Goal: Information Seeking & Learning: Learn about a topic

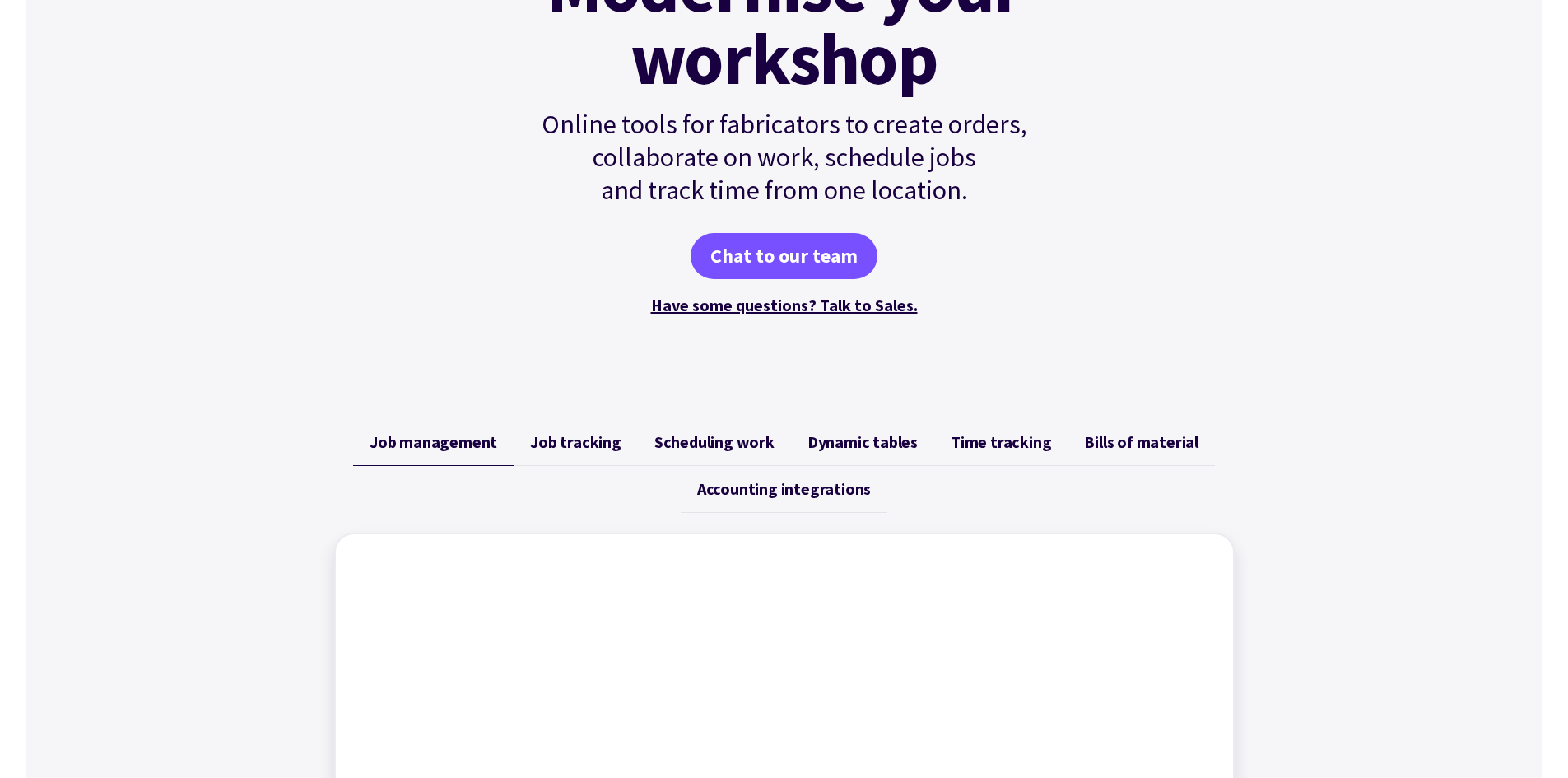
scroll to position [247, 0]
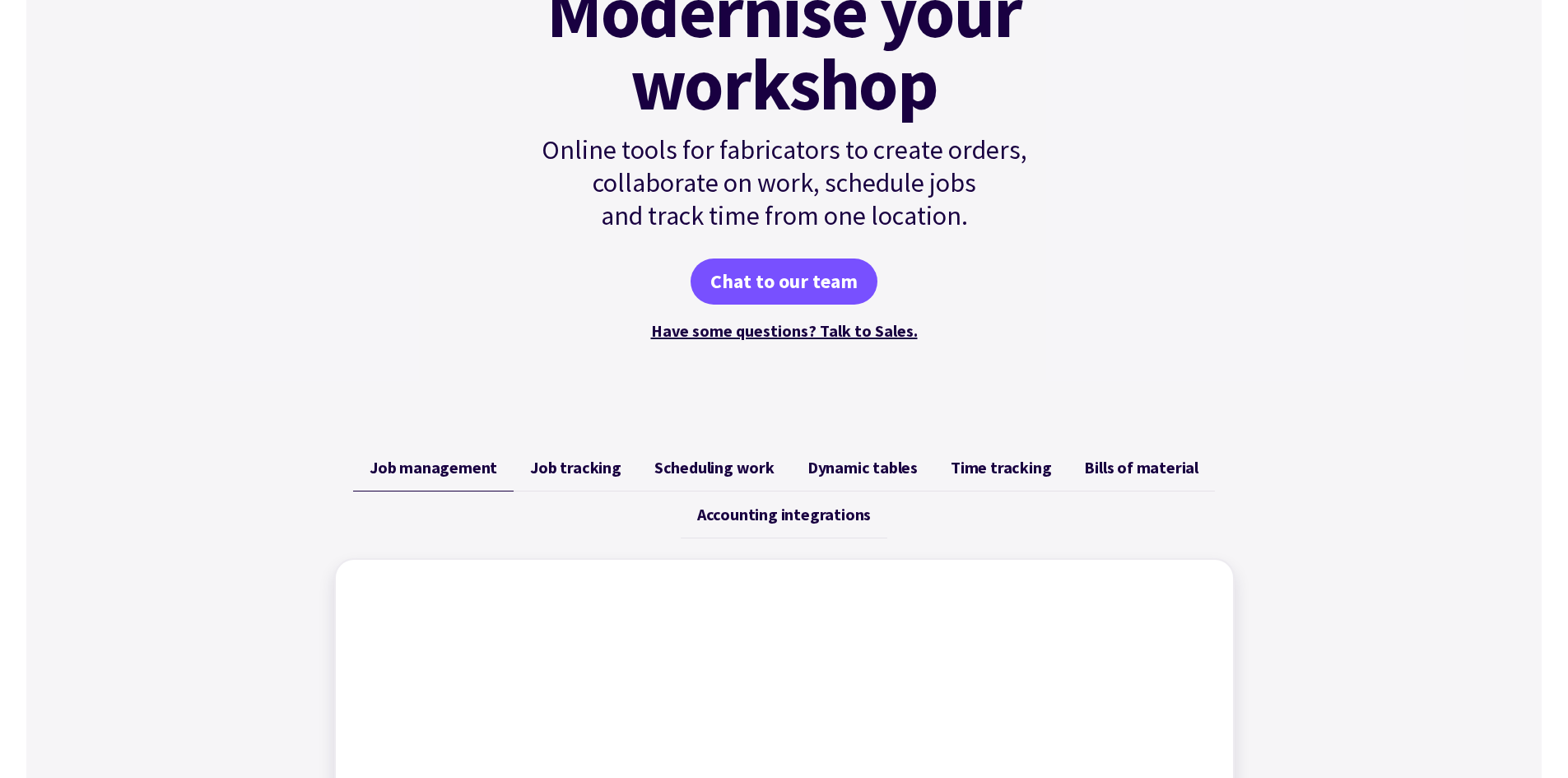
click at [856, 470] on span "Dynamic tables" at bounding box center [862, 468] width 110 height 20
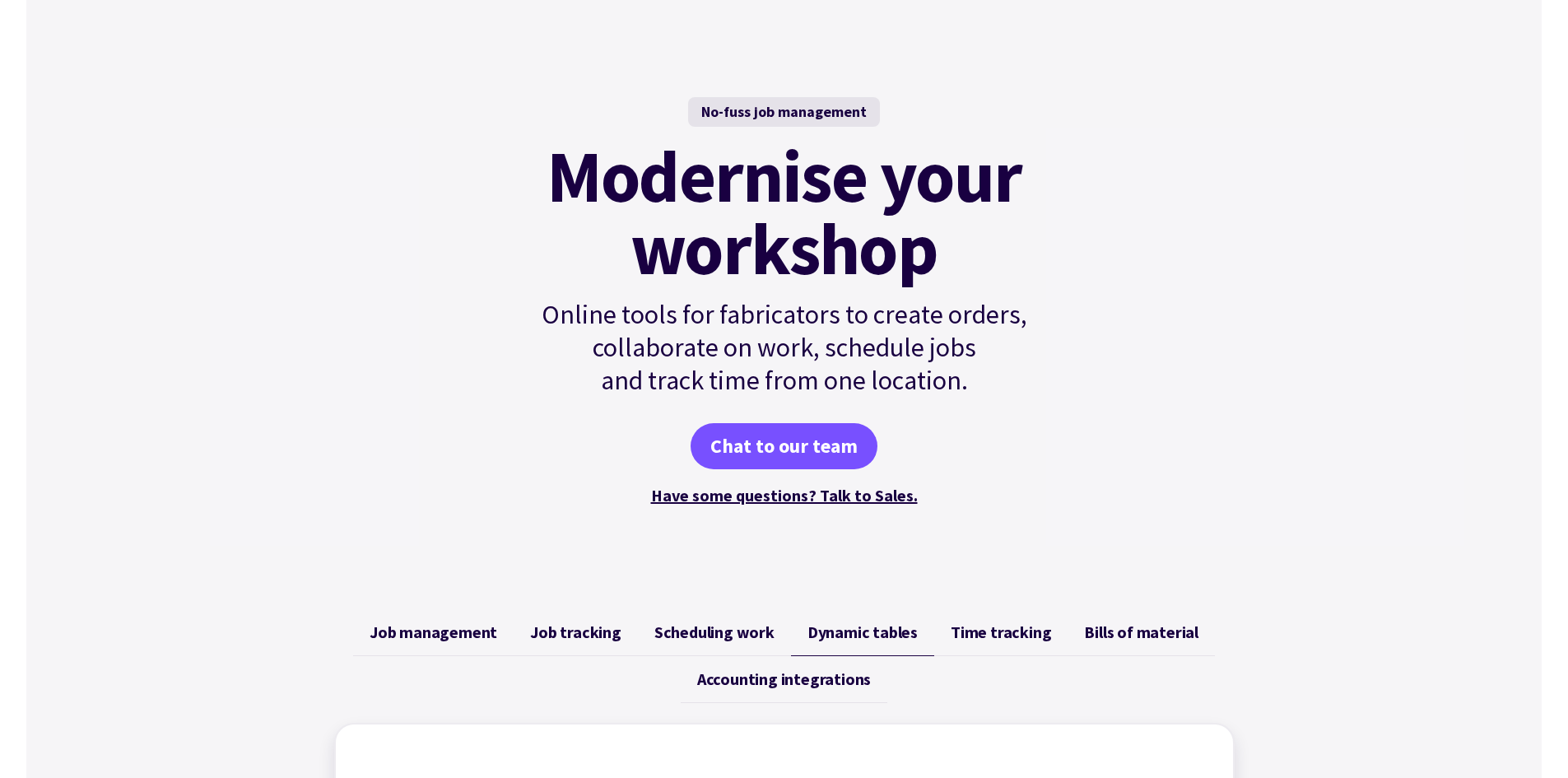
scroll to position [0, 0]
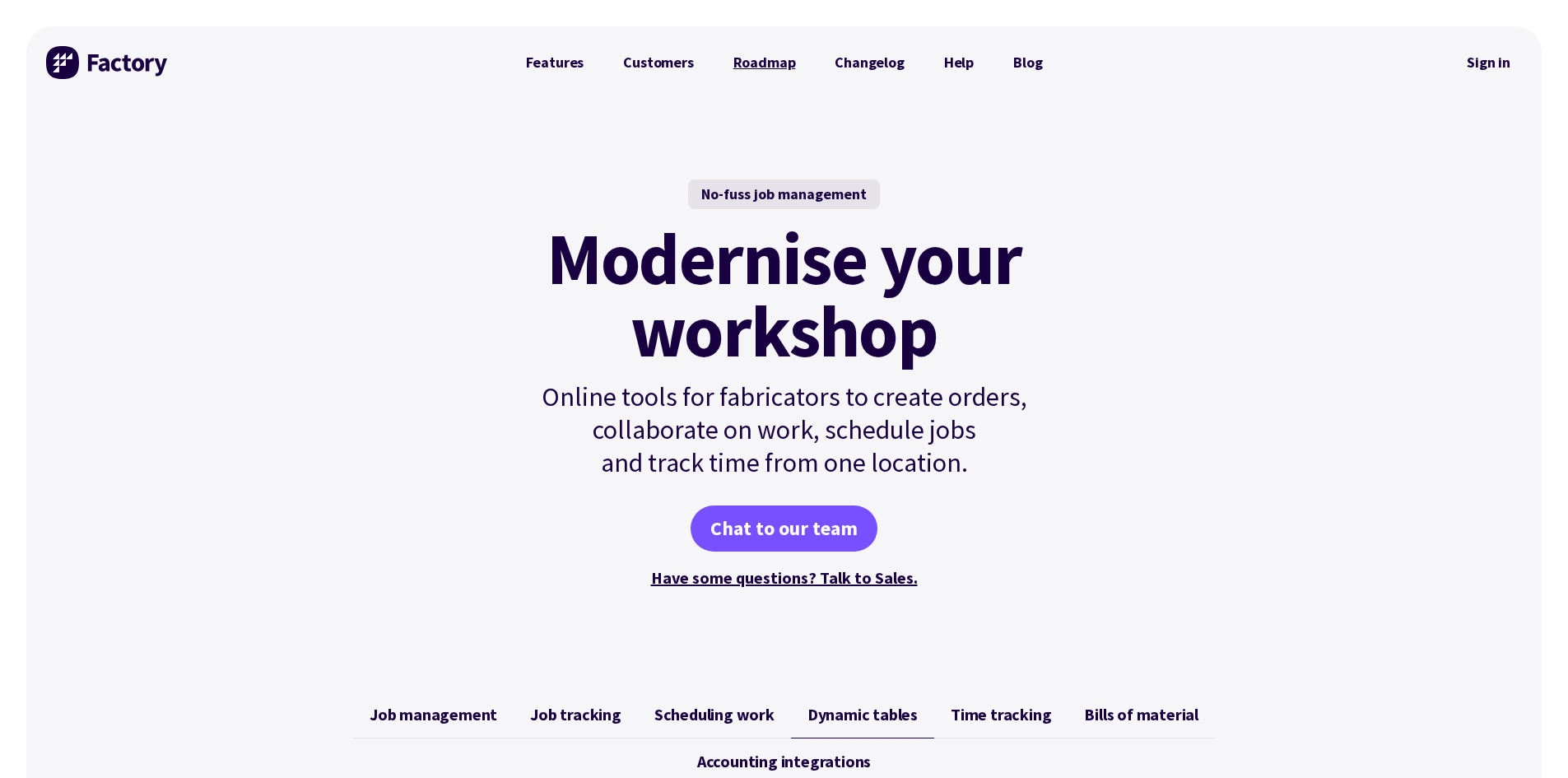
click at [765, 72] on link "Roadmap" at bounding box center [764, 62] width 102 height 33
click at [782, 582] on link "Have some questions? Talk to Sales." at bounding box center [784, 577] width 267 height 20
click at [529, 63] on link "Features" at bounding box center [555, 62] width 98 height 33
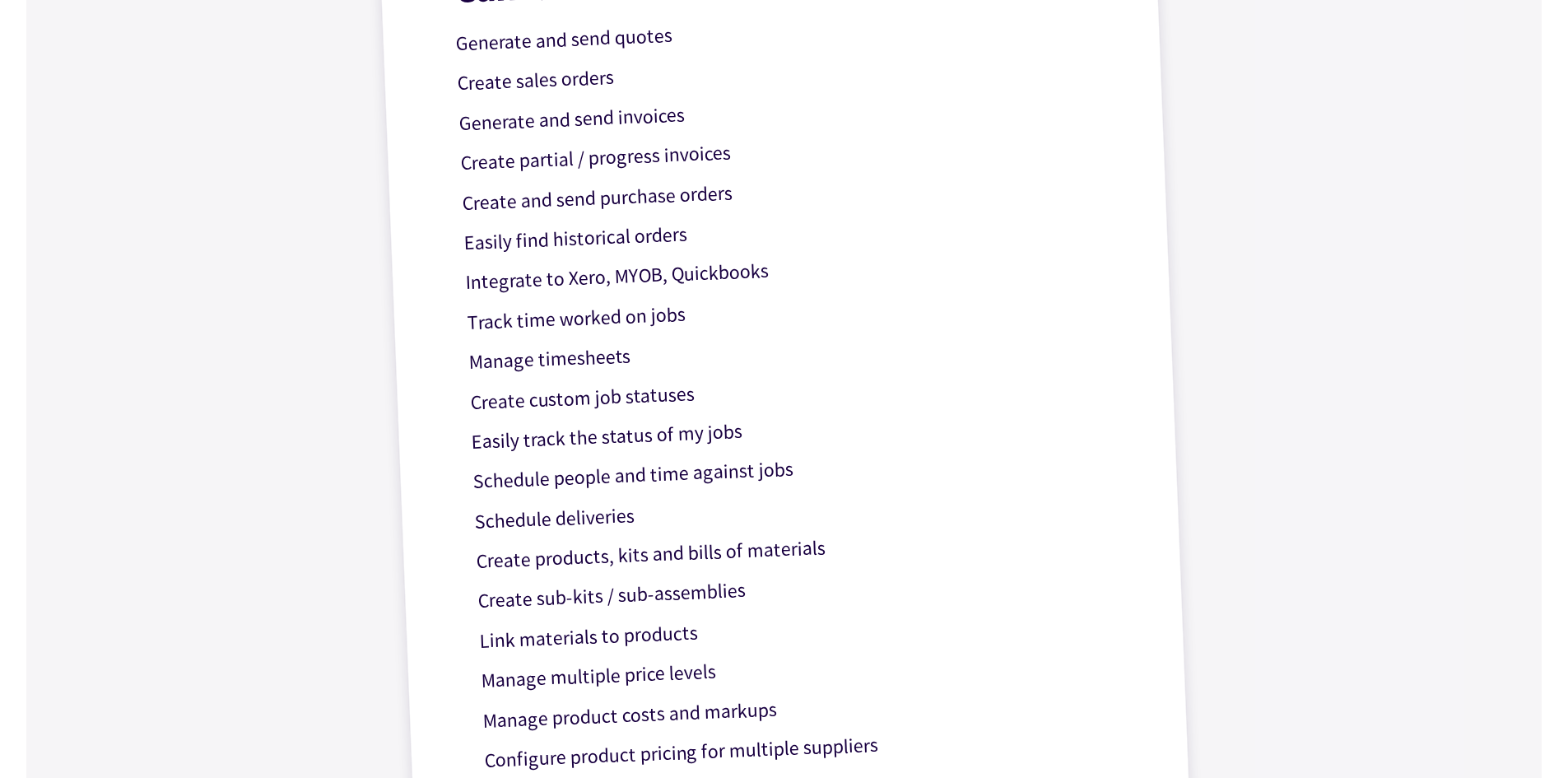
scroll to position [659, 0]
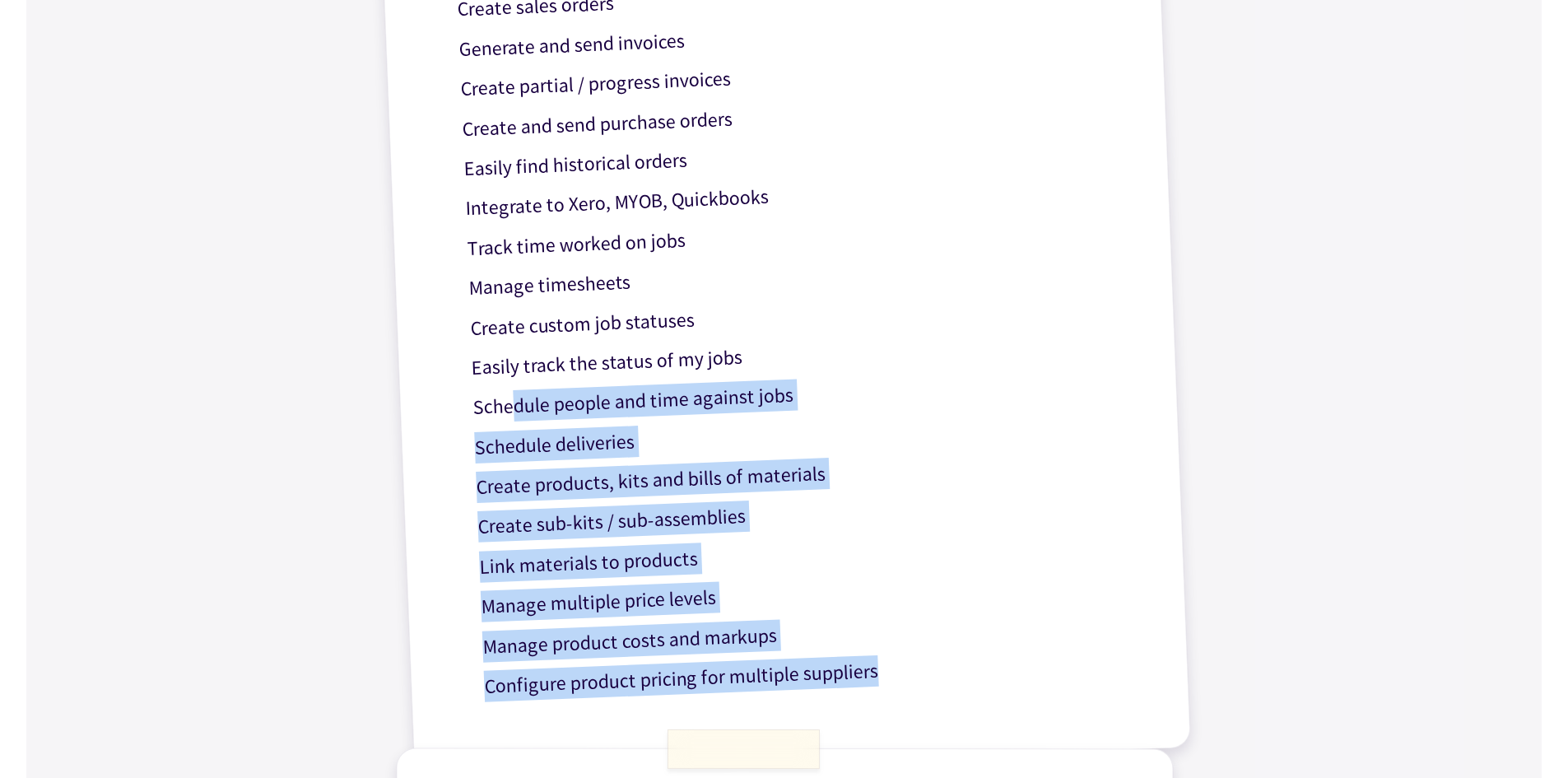
drag, startPoint x: 881, startPoint y: 676, endPoint x: 515, endPoint y: 406, distance: 454.8
click at [515, 406] on div "Can I? Yes! Generate and send quotes Create sales orders Generate and send invo…" at bounding box center [784, 296] width 813 height 965
drag, startPoint x: 500, startPoint y: 402, endPoint x: 909, endPoint y: 691, distance: 500.8
click at [909, 691] on div "Can I? Yes! Generate and send quotes Create sales orders Generate and send invo…" at bounding box center [784, 296] width 813 height 965
click at [911, 686] on div "Can I? Yes! Generate and send quotes Create sales orders Generate and send invo…" at bounding box center [784, 296] width 813 height 965
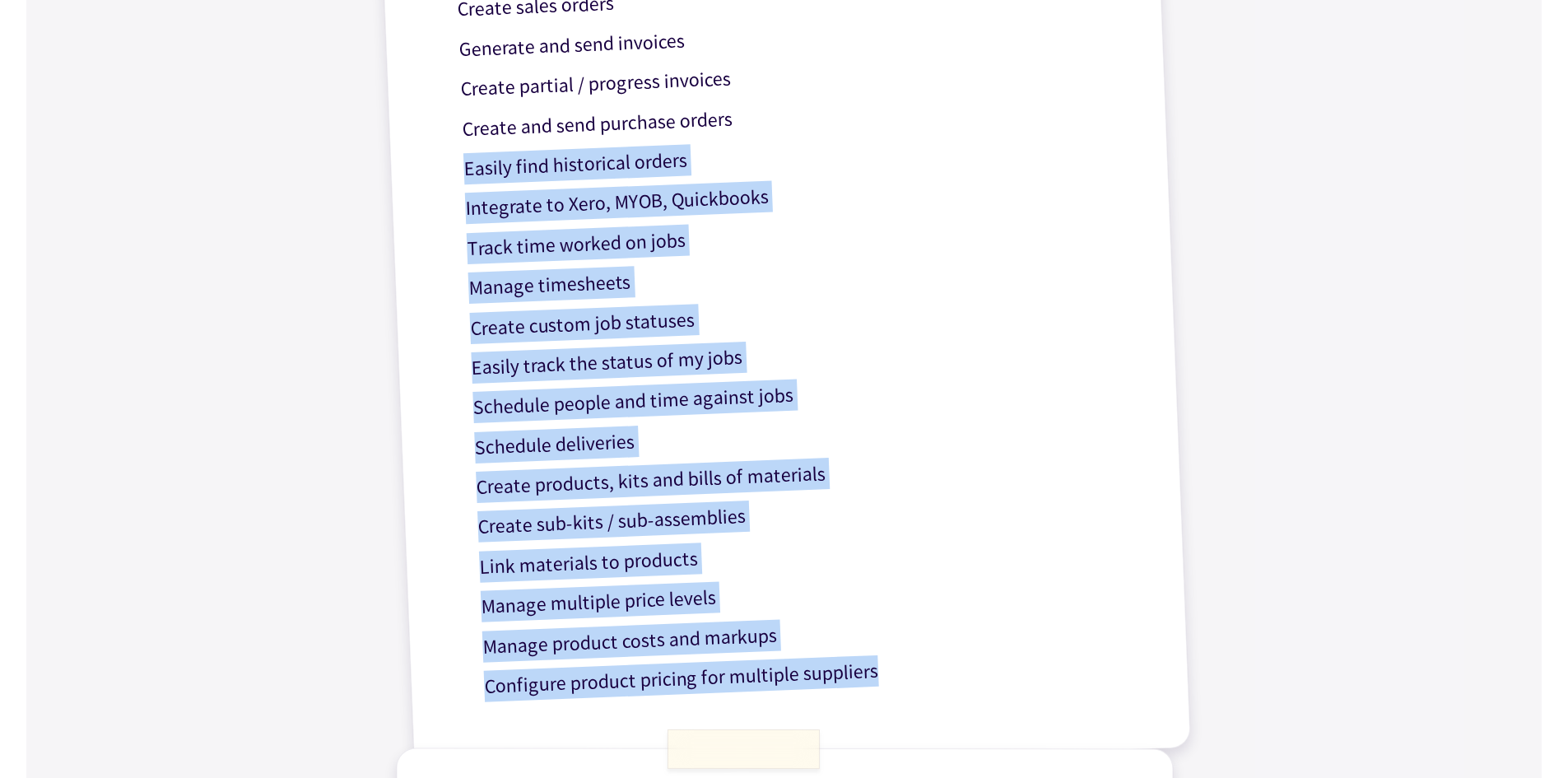
drag, startPoint x: 911, startPoint y: 686, endPoint x: 425, endPoint y: 182, distance: 700.2
click at [425, 182] on div "Can I? Yes! Generate and send quotes Create sales orders Generate and send invo…" at bounding box center [784, 296] width 813 height 965
click at [418, 239] on div "Can I? Yes! Generate and send quotes Create sales orders Generate and send invo…" at bounding box center [784, 296] width 813 height 965
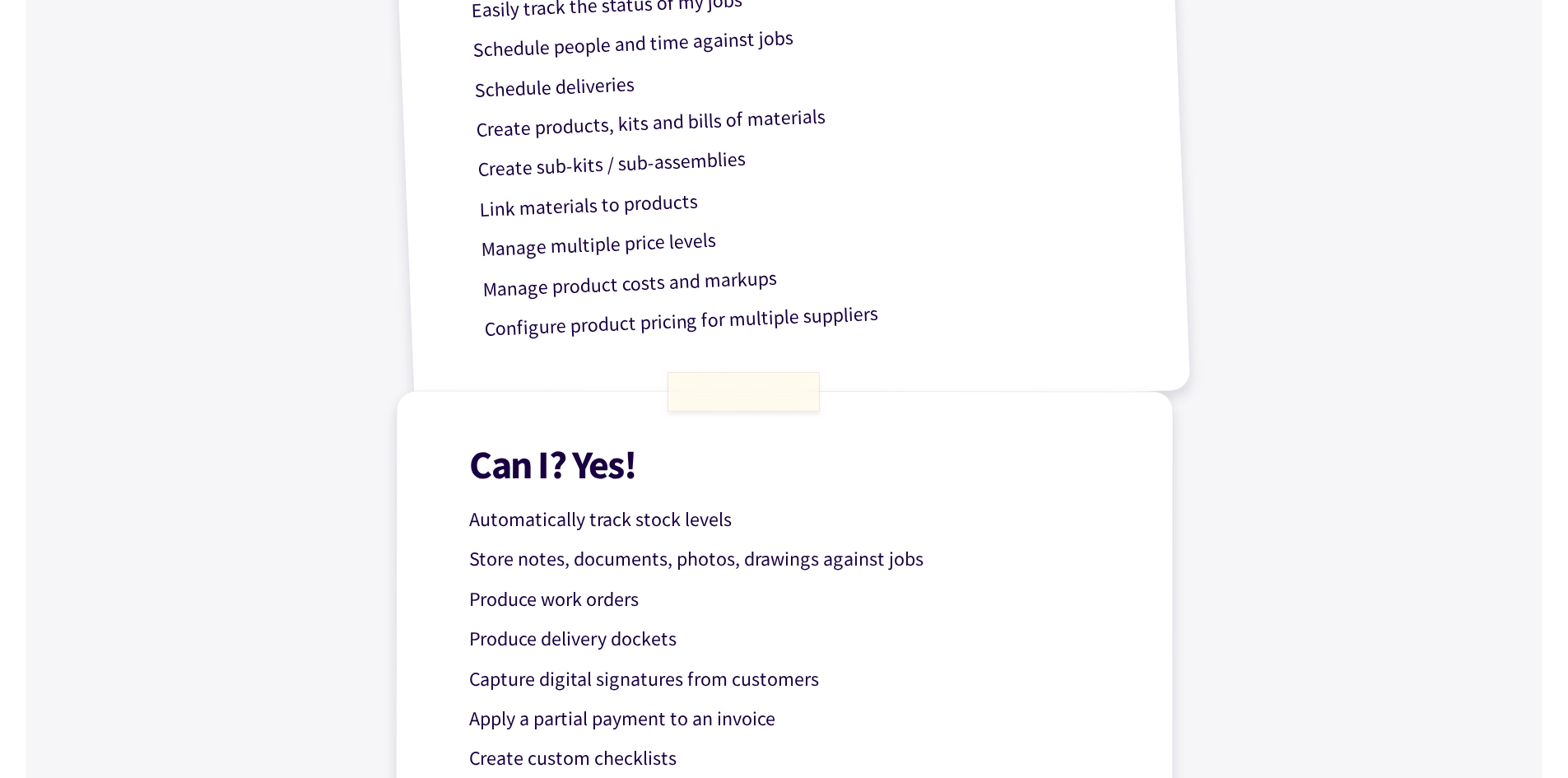
scroll to position [0, 0]
